Goal: Task Accomplishment & Management: Use online tool/utility

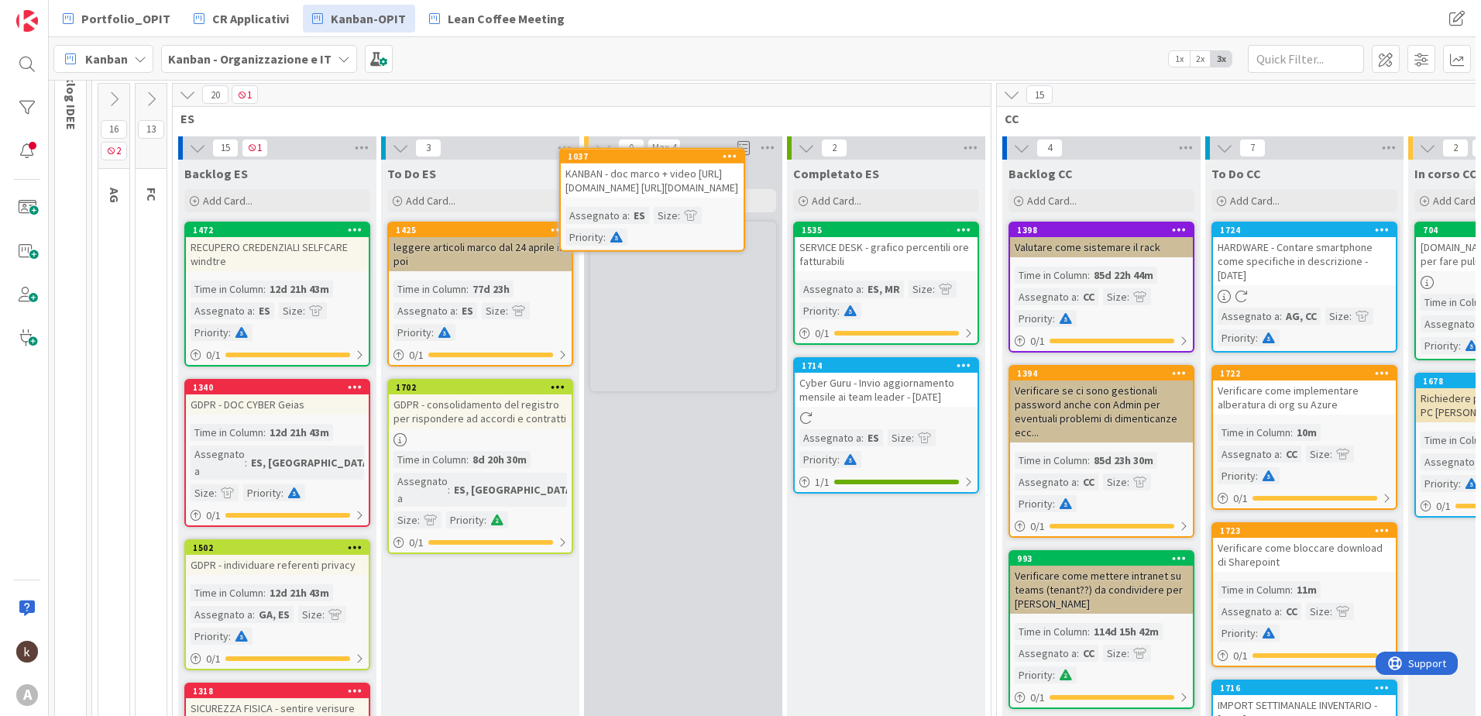
scroll to position [78, 0]
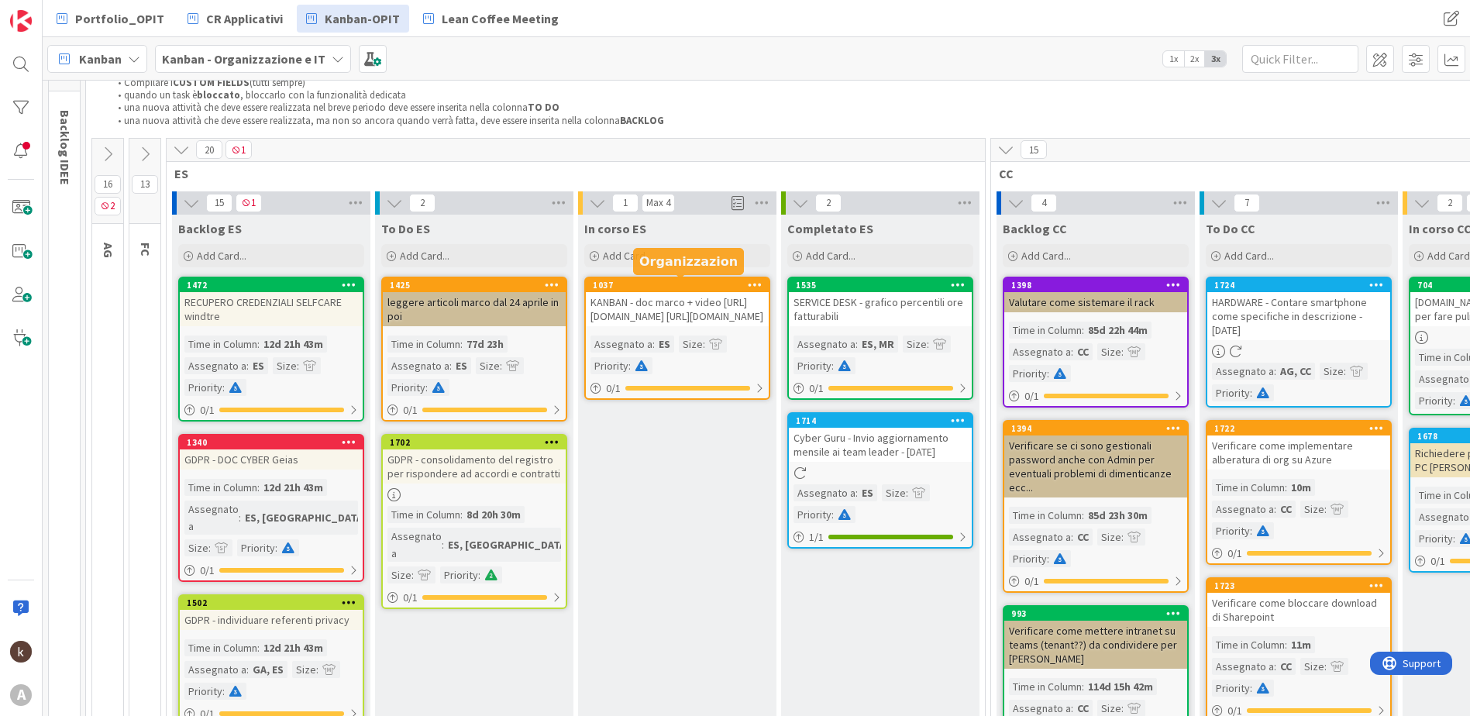
click at [670, 291] on div "1037" at bounding box center [677, 285] width 183 height 14
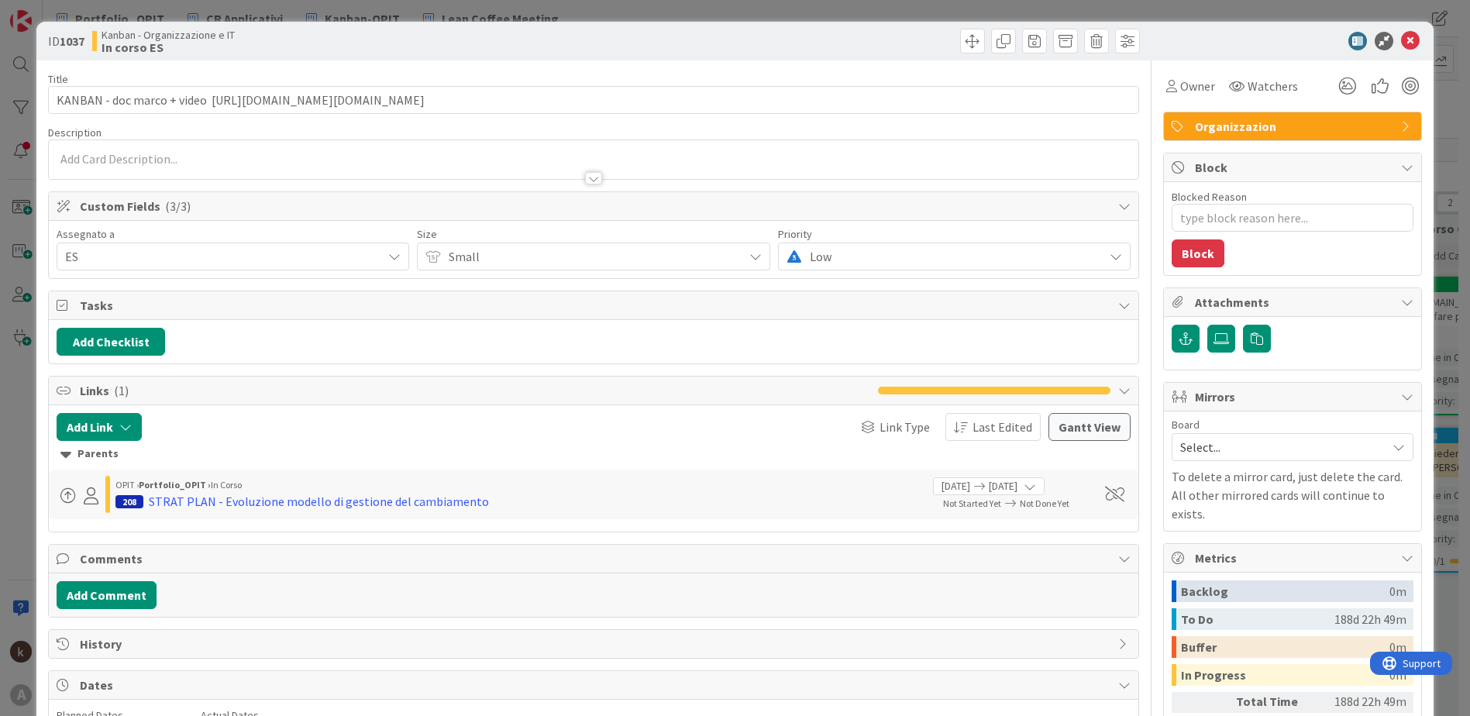
type input "KANBAN - doc marco + video [URL][DOMAIN_NAME][DOMAIN_NAME]"
type textarea "x"
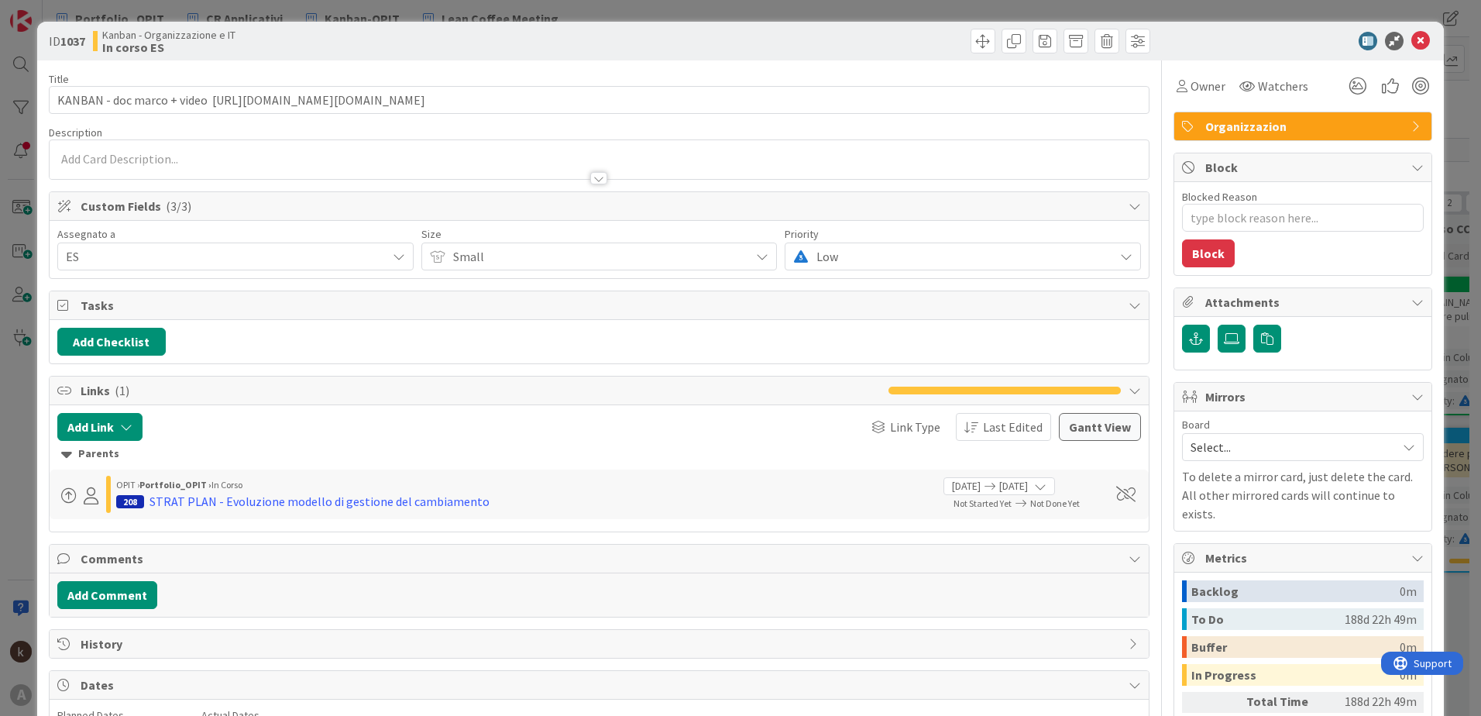
type input "KANBAN - doc marco + video [URL][DOMAIN_NAME][DOMAIN_NAME]"
type textarea "x"
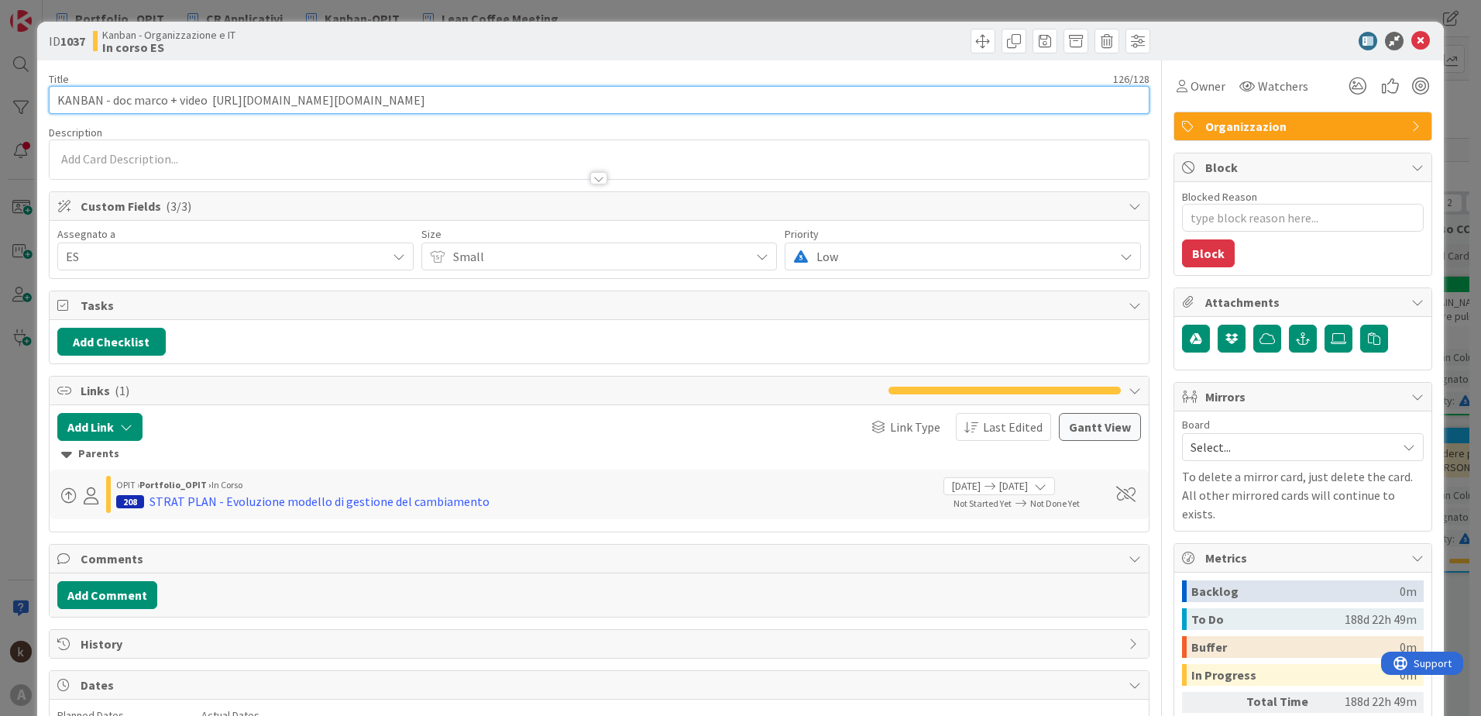
drag, startPoint x: 212, startPoint y: 102, endPoint x: 783, endPoint y: 105, distance: 571.1
click at [783, 105] on input "KANBAN - doc marco + video [URL][DOMAIN_NAME][DOMAIN_NAME]" at bounding box center [599, 100] width 1101 height 28
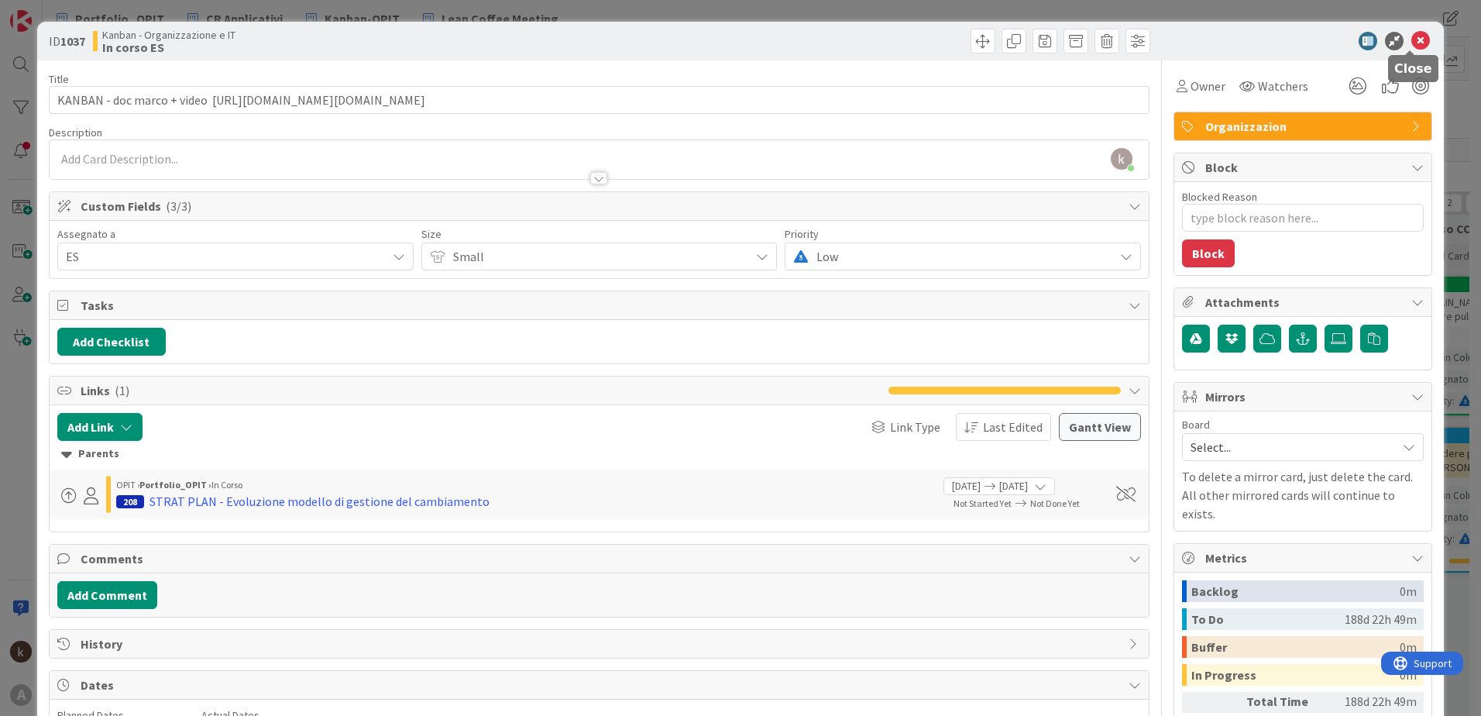
click at [1416, 40] on icon at bounding box center [1421, 41] width 19 height 19
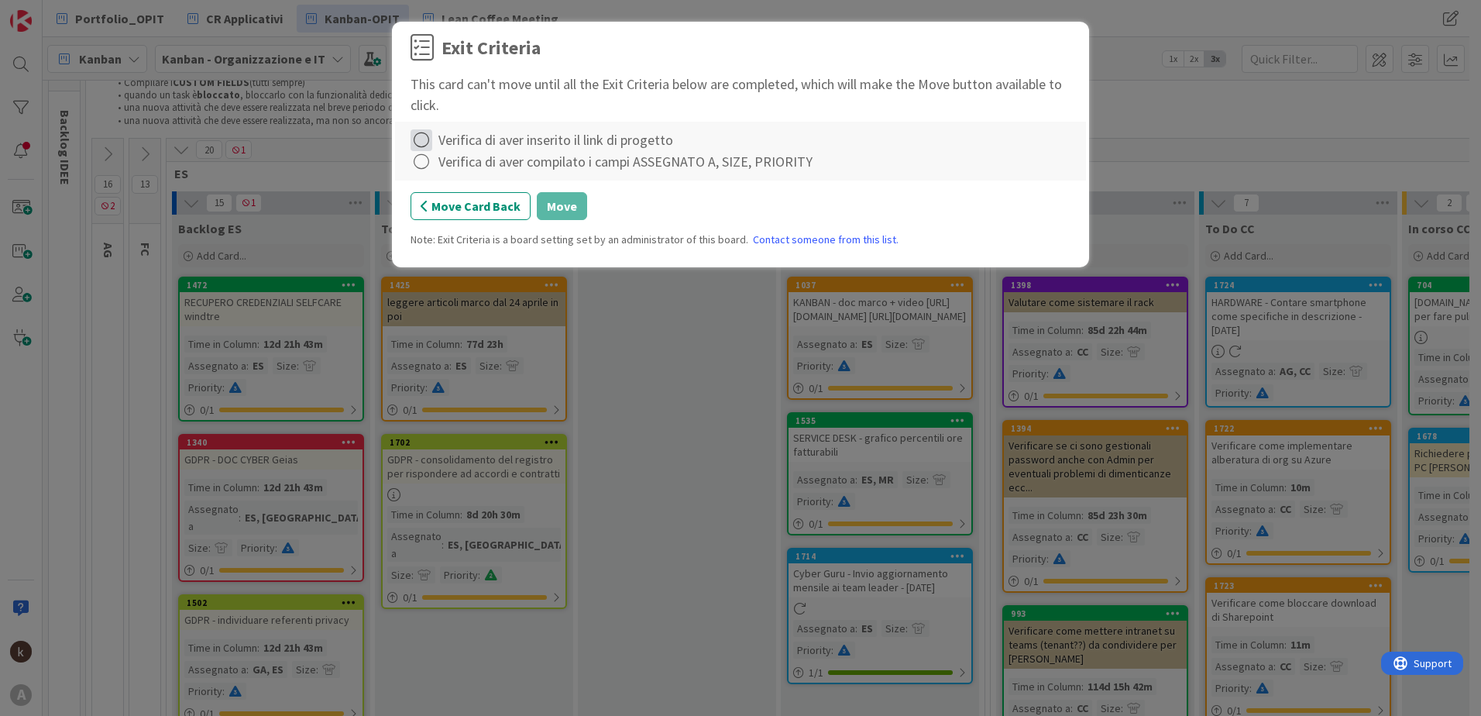
click at [424, 134] on icon at bounding box center [422, 140] width 22 height 22
click at [425, 169] on icon at bounding box center [423, 171] width 11 height 9
click at [423, 164] on icon at bounding box center [422, 162] width 22 height 22
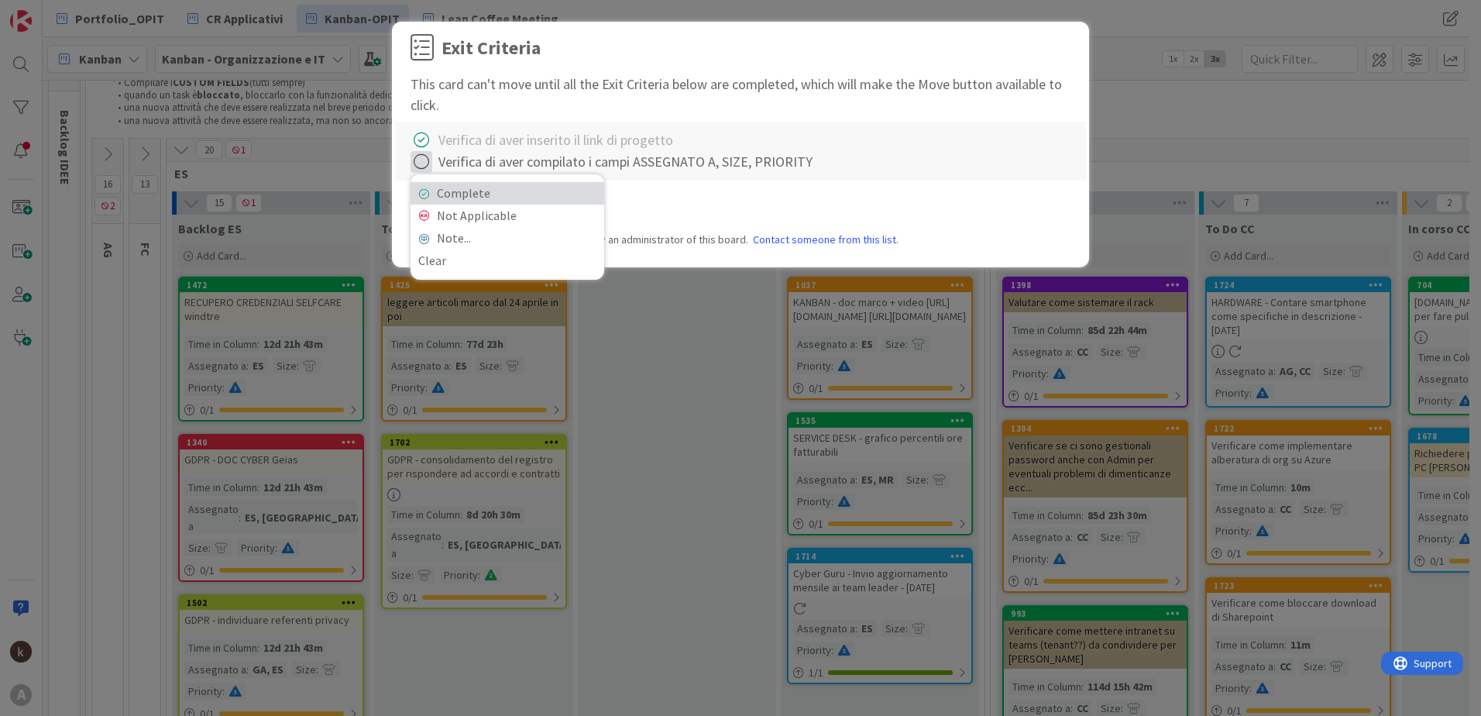
click at [421, 194] on icon at bounding box center [423, 193] width 11 height 9
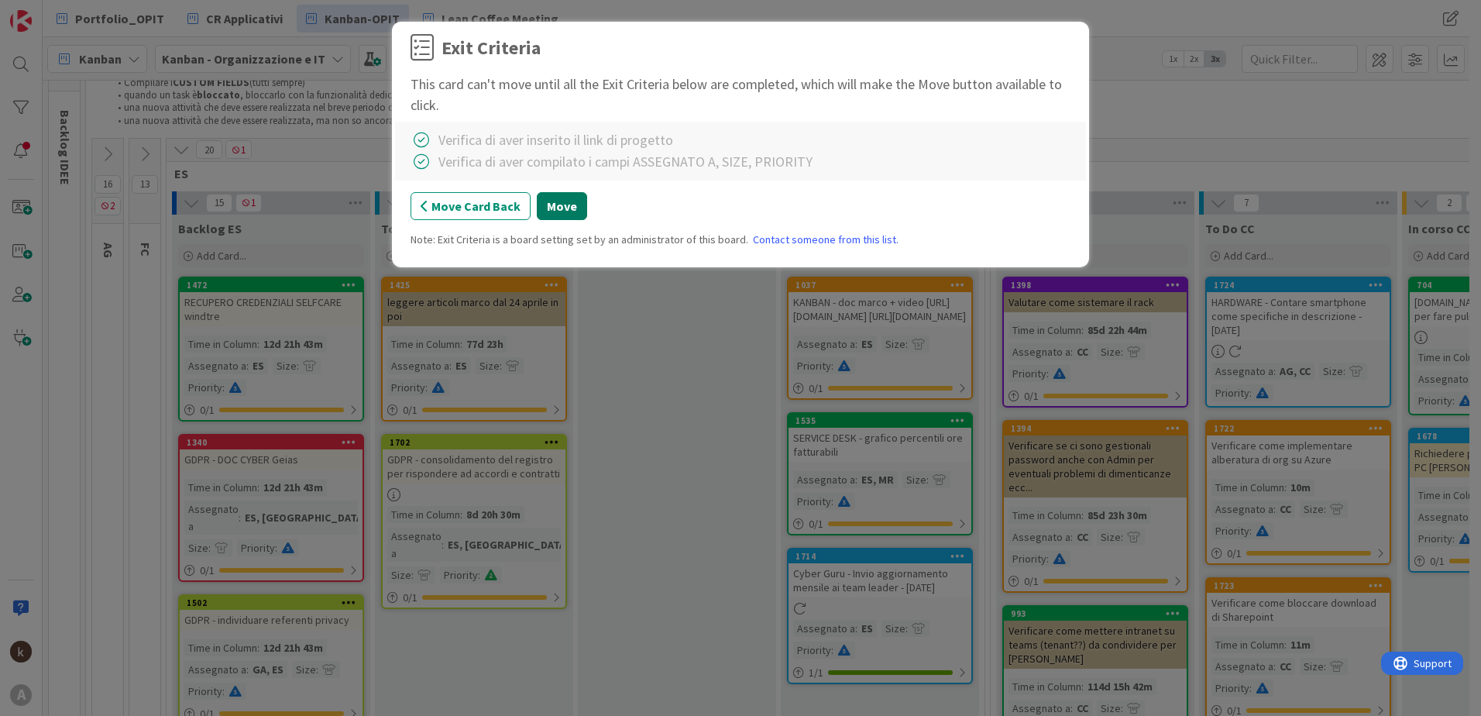
click at [574, 198] on button "Move" at bounding box center [562, 206] width 50 height 28
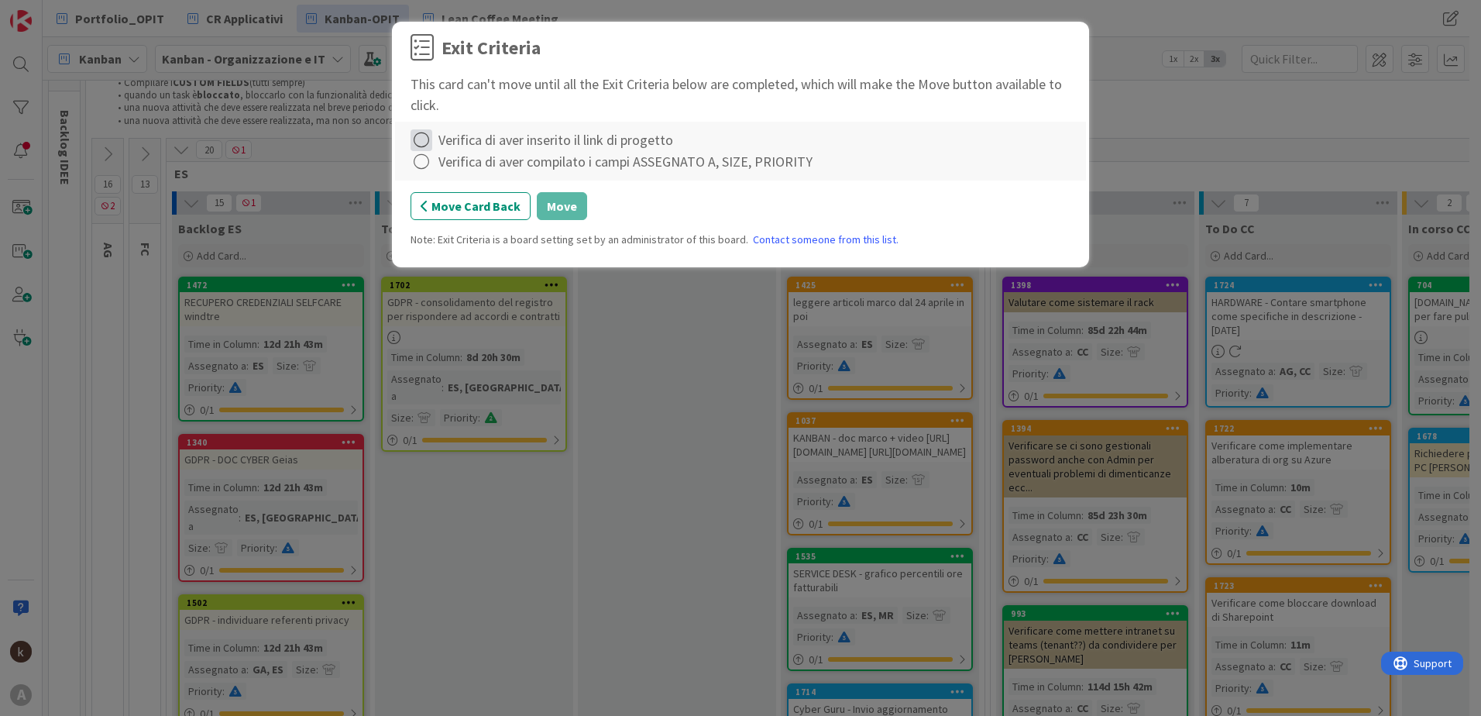
click at [423, 145] on icon at bounding box center [422, 140] width 22 height 22
click at [417, 173] on link "Complete" at bounding box center [508, 171] width 194 height 22
click at [427, 167] on icon at bounding box center [422, 162] width 22 height 22
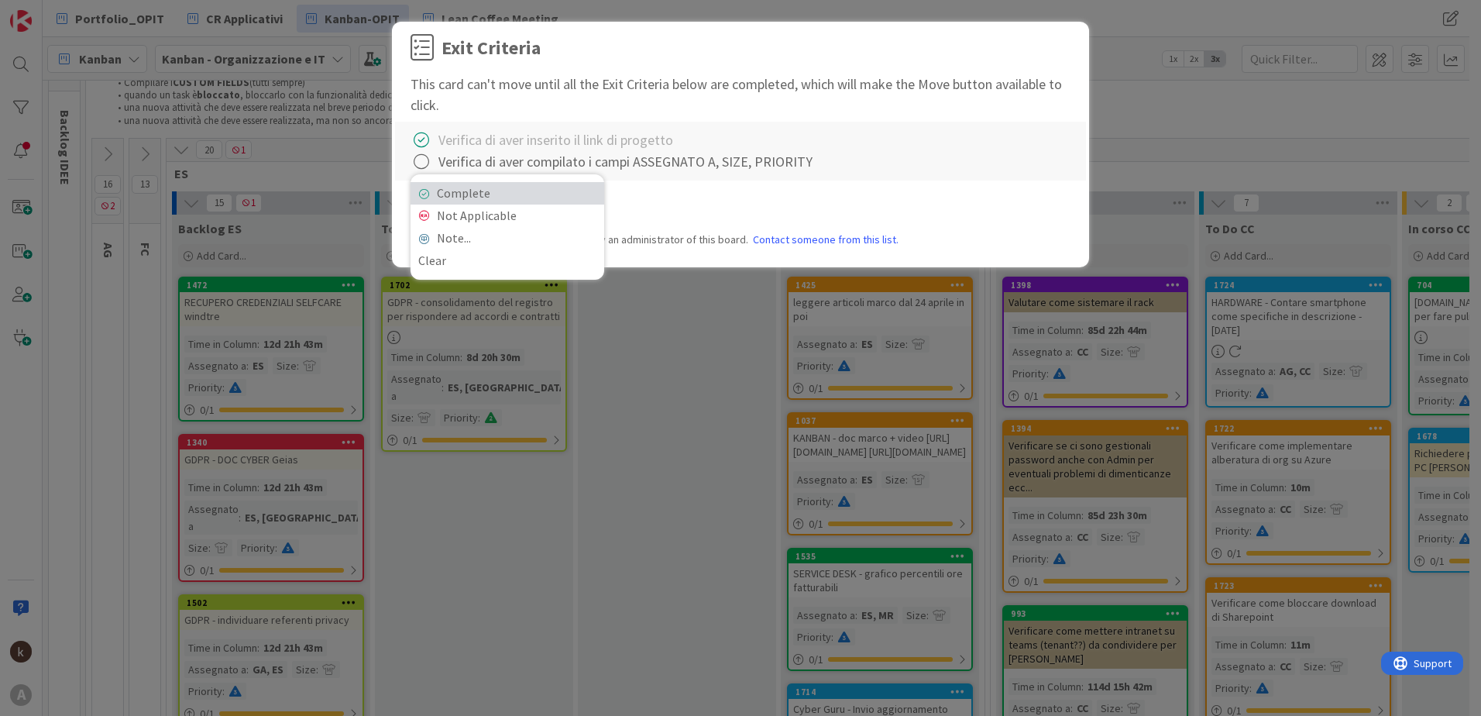
click at [432, 191] on link "Complete" at bounding box center [508, 193] width 194 height 22
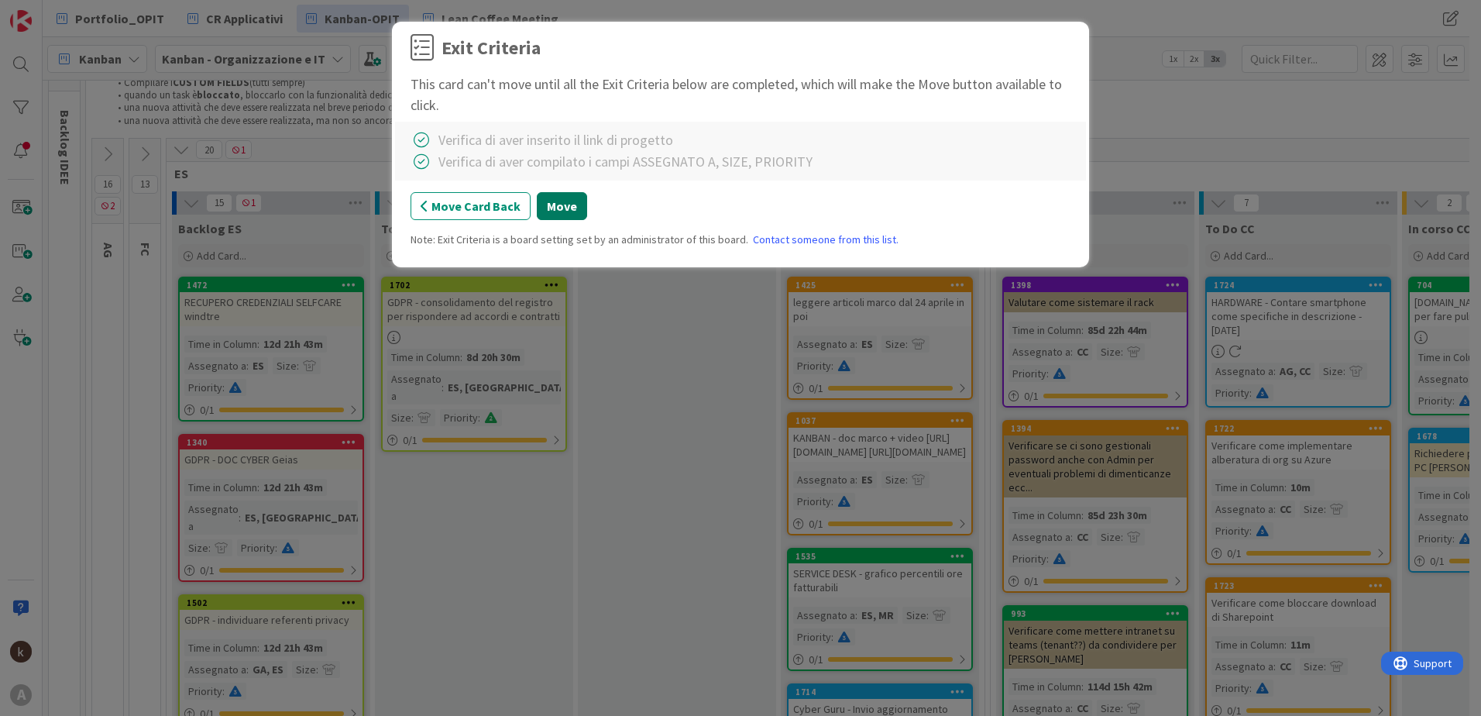
click at [565, 206] on button "Move" at bounding box center [562, 206] width 50 height 28
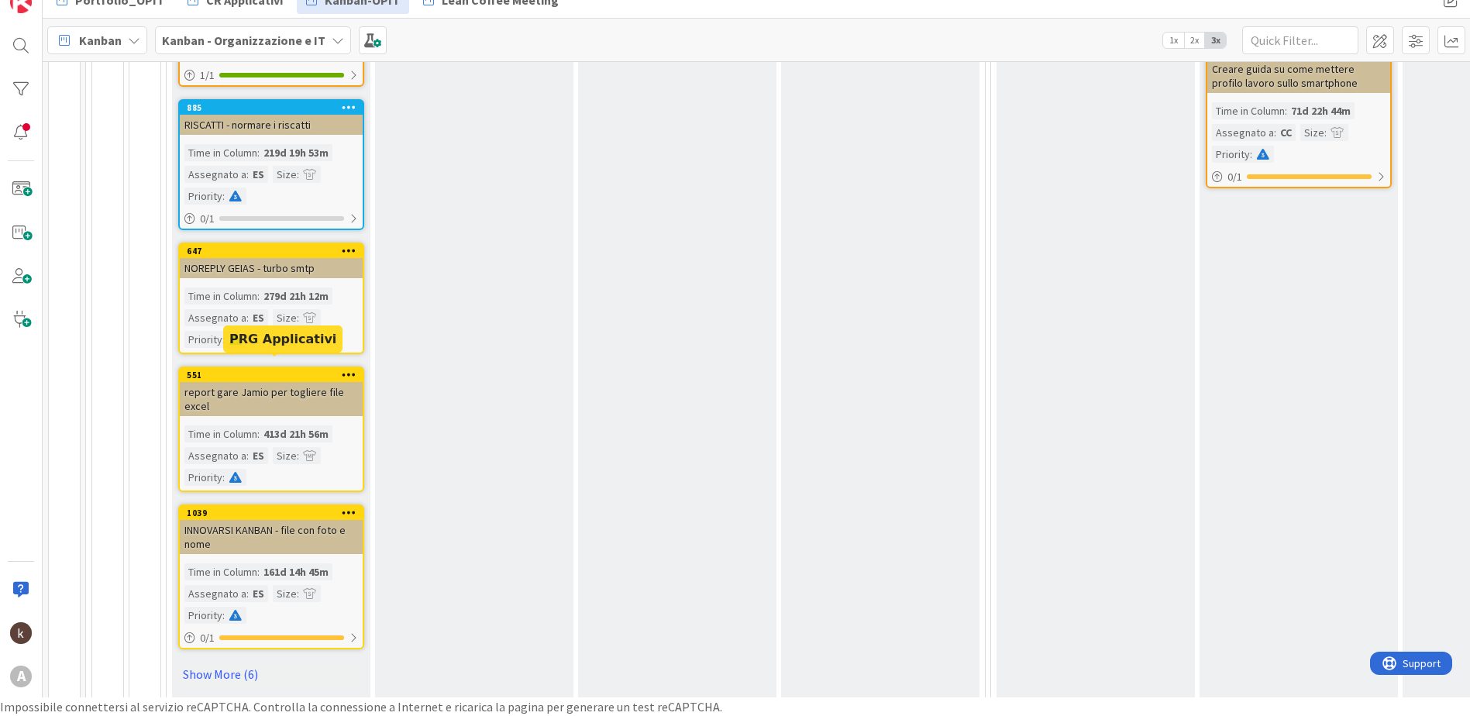
scroll to position [1242, 0]
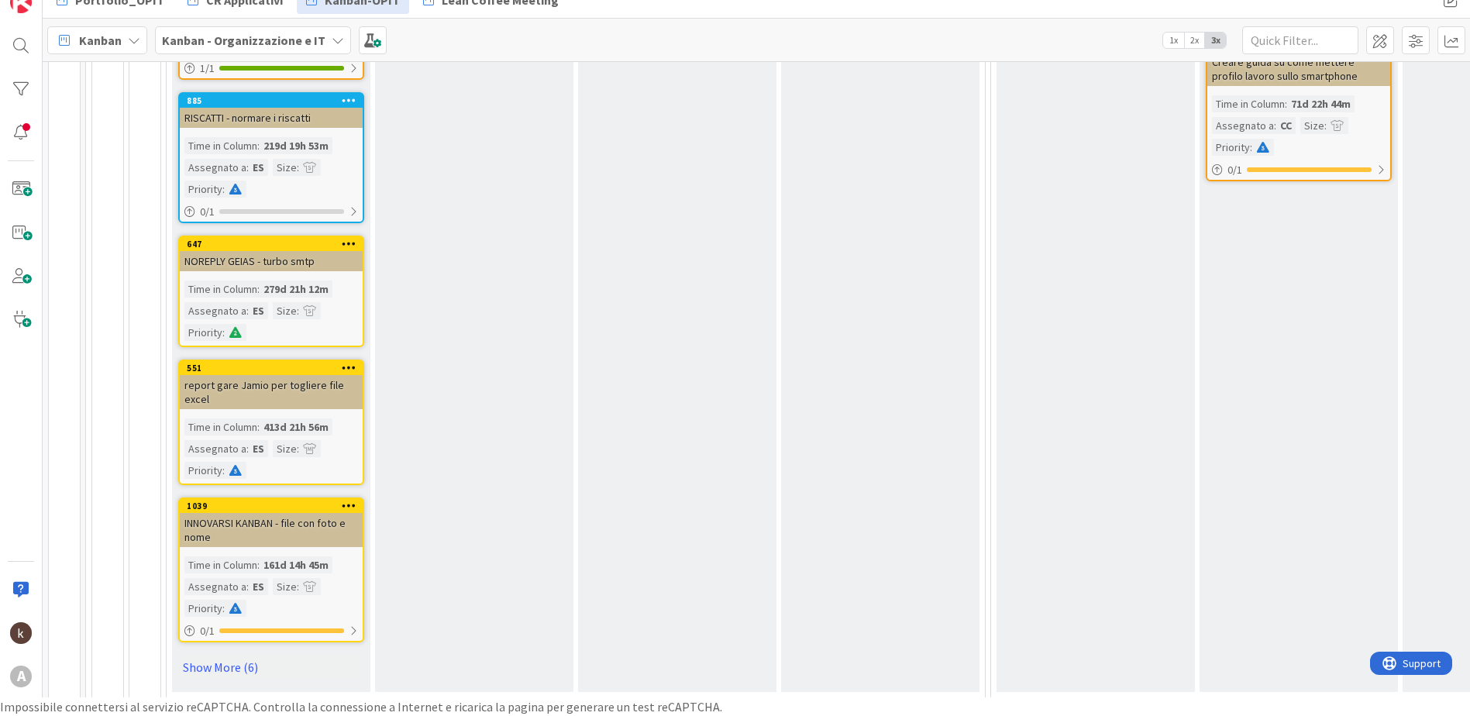
click at [355, 238] on icon at bounding box center [349, 243] width 15 height 11
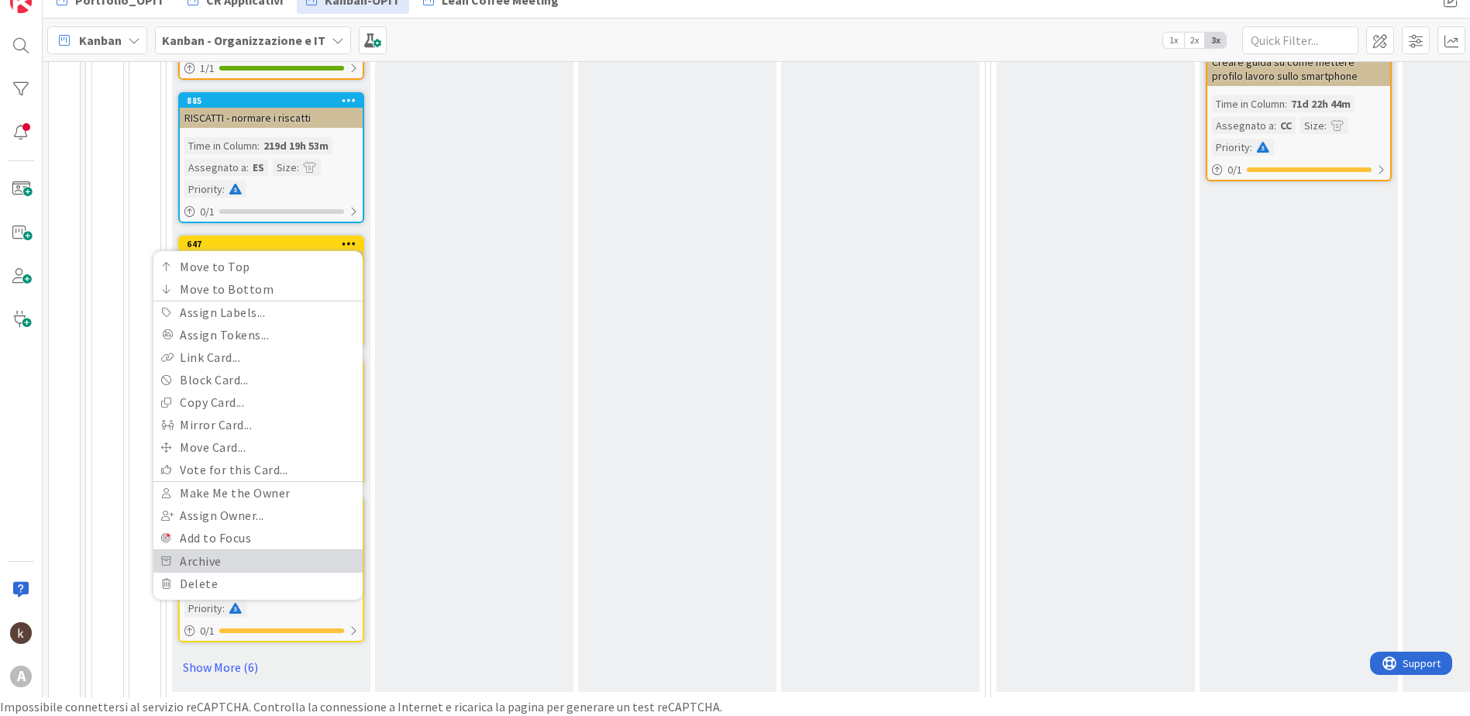
click at [174, 550] on link "Archive" at bounding box center [257, 561] width 209 height 22
